Goal: Entertainment & Leisure: Consume media (video, audio)

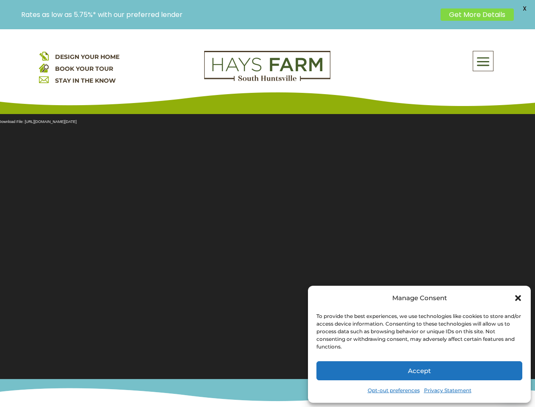
click at [267, 218] on section "Video Player Media error: Format(s) not supported or source(s) not found Downlo…" at bounding box center [267, 240] width 535 height 275
click at [483, 61] on span at bounding box center [483, 61] width 20 height 19
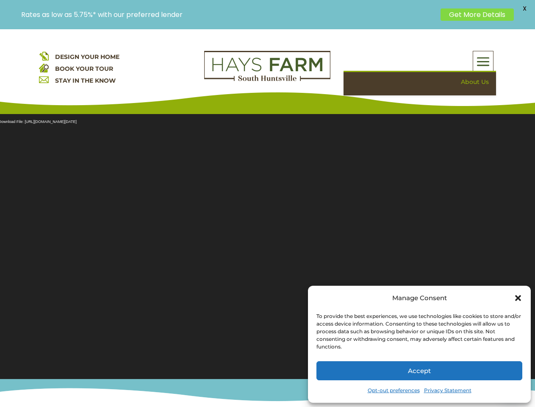
click at [267, 241] on section "Video Player Media error: Format(s) not supported or source(s) not found Downlo…" at bounding box center [267, 240] width 535 height 275
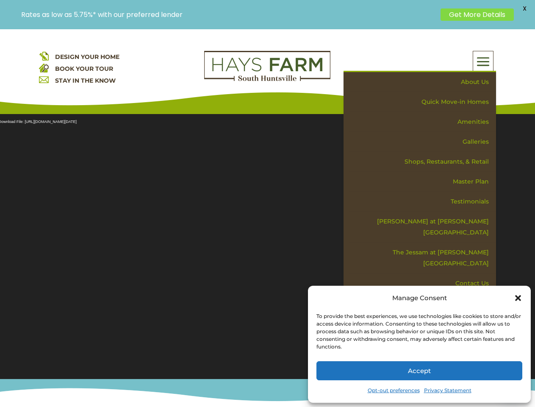
click at [267, 241] on section "Video Player Media error: Format(s) not supported or source(s) not found Downlo…" at bounding box center [267, 240] width 535 height 275
click at [524, 8] on span "X" at bounding box center [524, 8] width 13 height 13
